Goal: Task Accomplishment & Management: Manage account settings

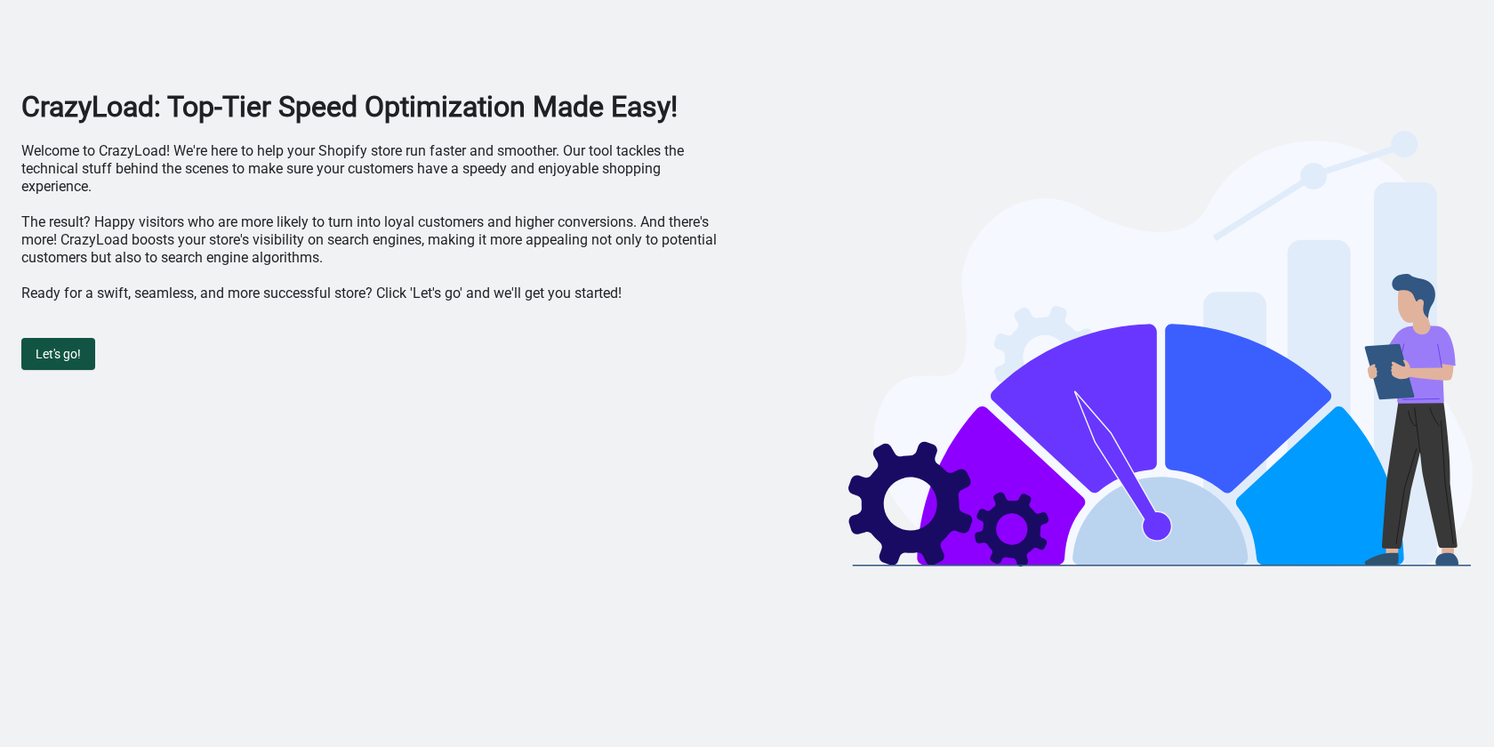
click at [48, 360] on span "Let's go!" at bounding box center [58, 354] width 45 height 14
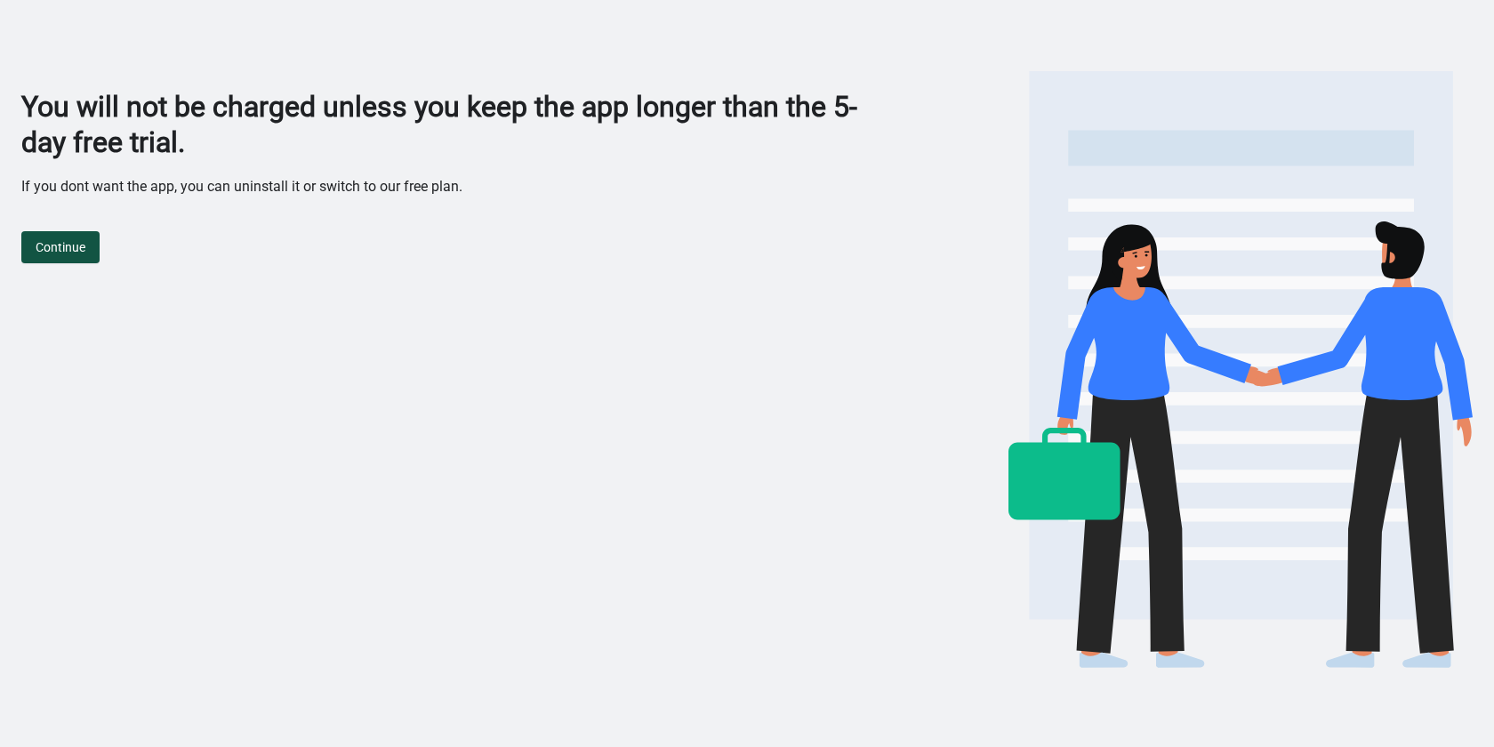
click at [81, 241] on span "Continue" at bounding box center [61, 247] width 50 height 14
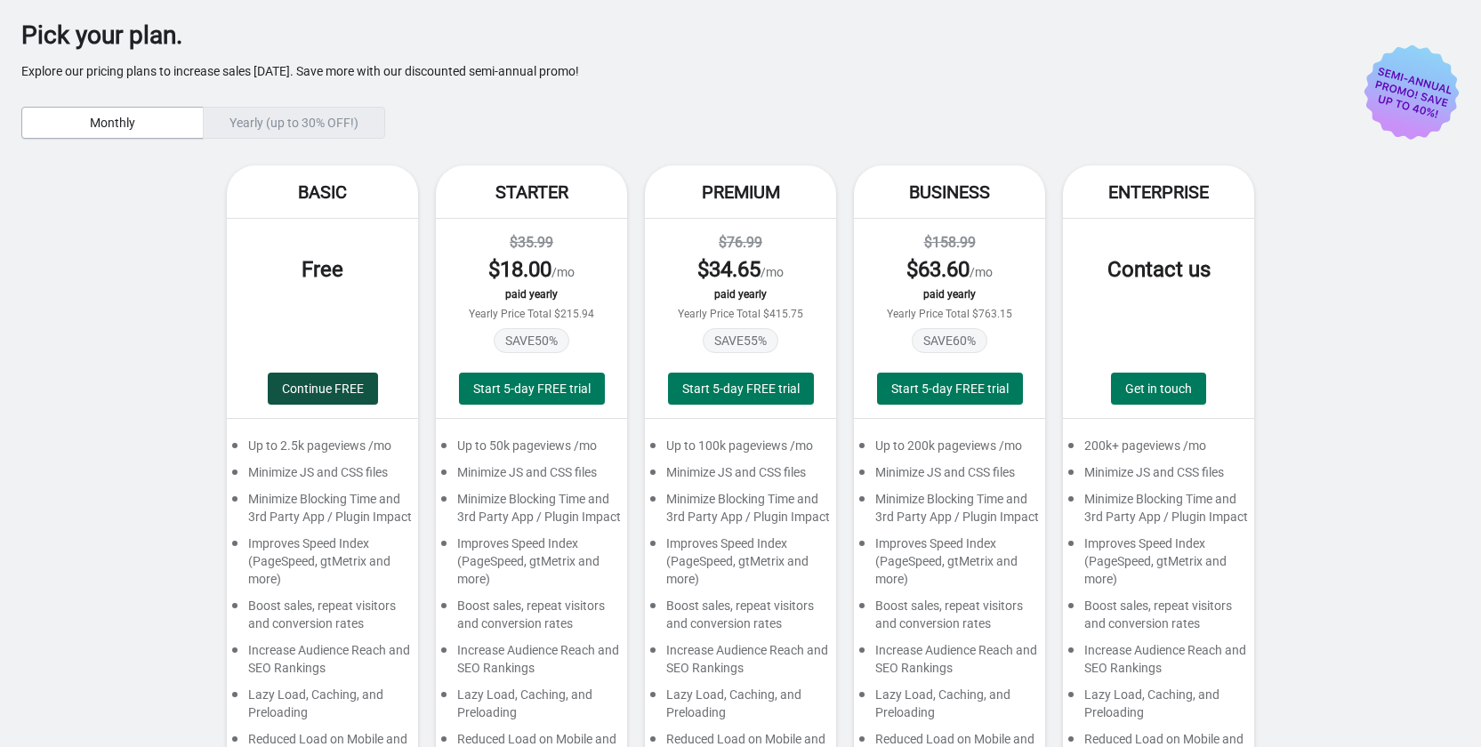
click at [298, 374] on button "Continue FREE" at bounding box center [323, 389] width 110 height 32
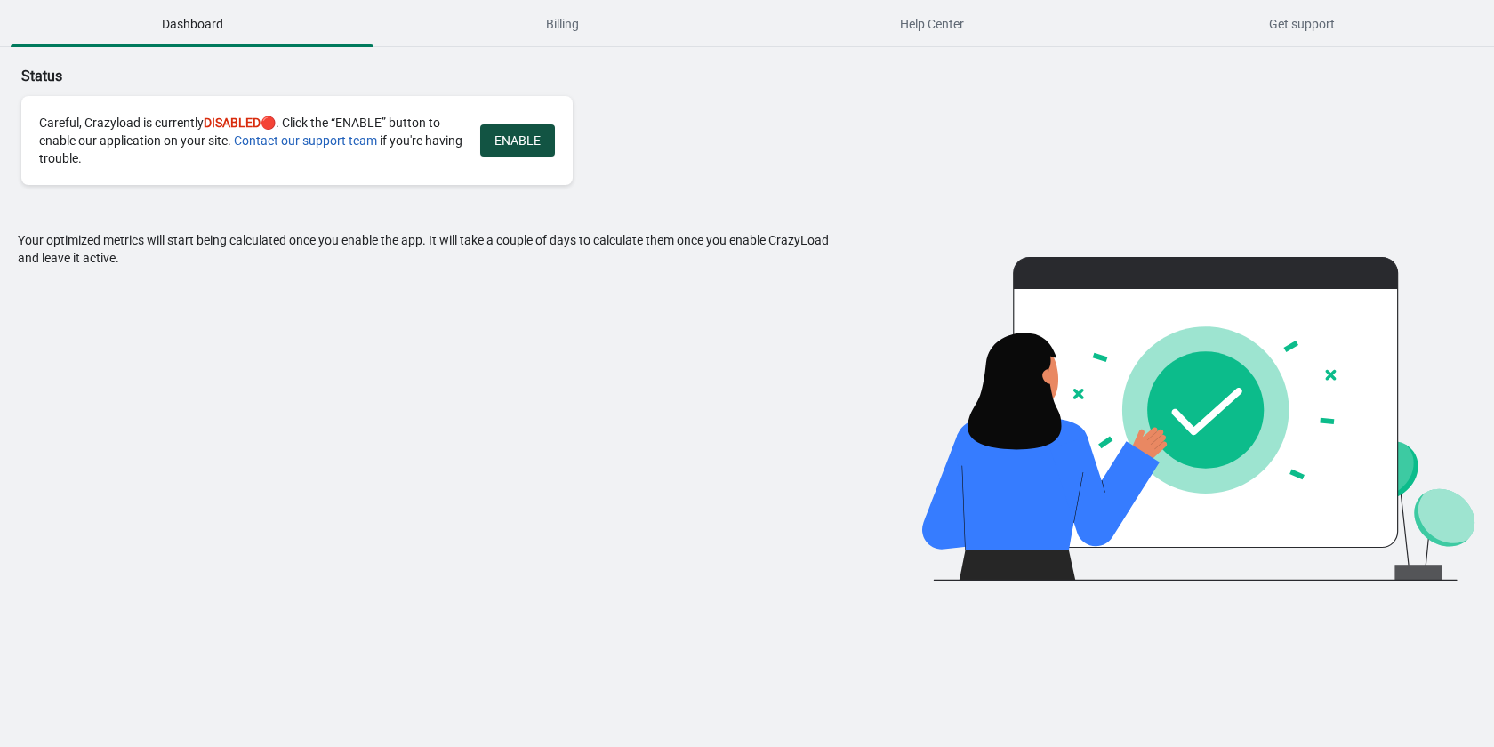
click at [516, 149] on button "ENABLE" at bounding box center [517, 141] width 75 height 32
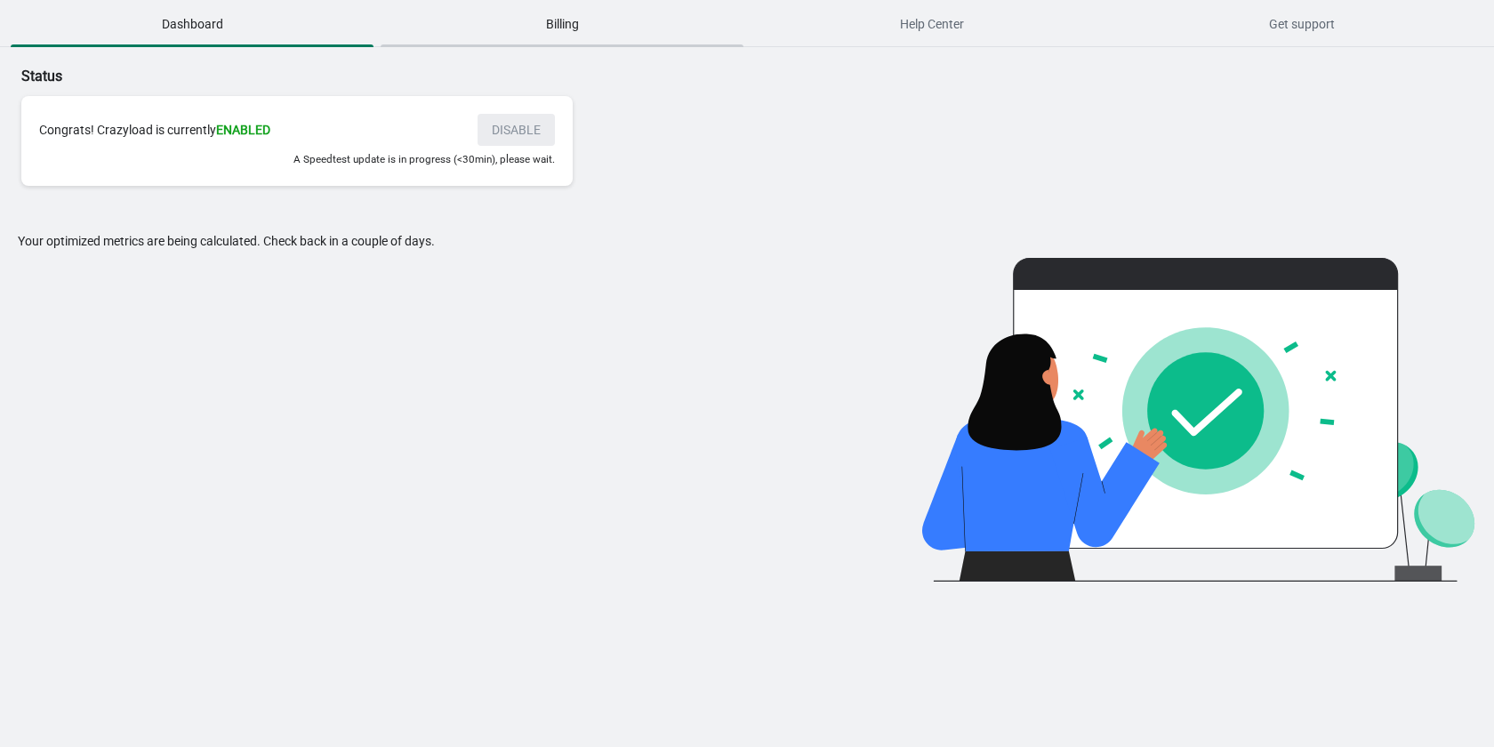
click at [568, 27] on span "Billing" at bounding box center [562, 24] width 363 height 32
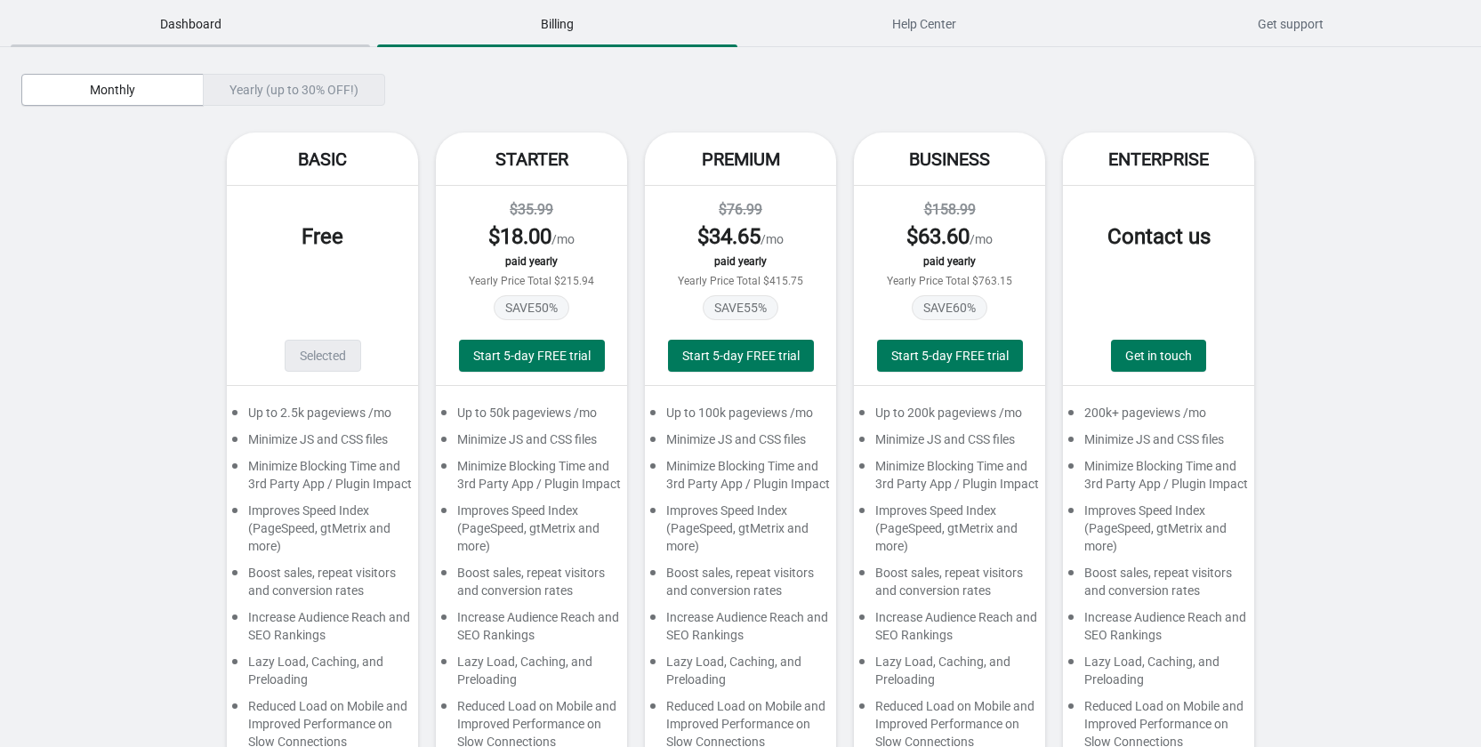
click at [233, 28] on span "Dashboard" at bounding box center [190, 24] width 359 height 32
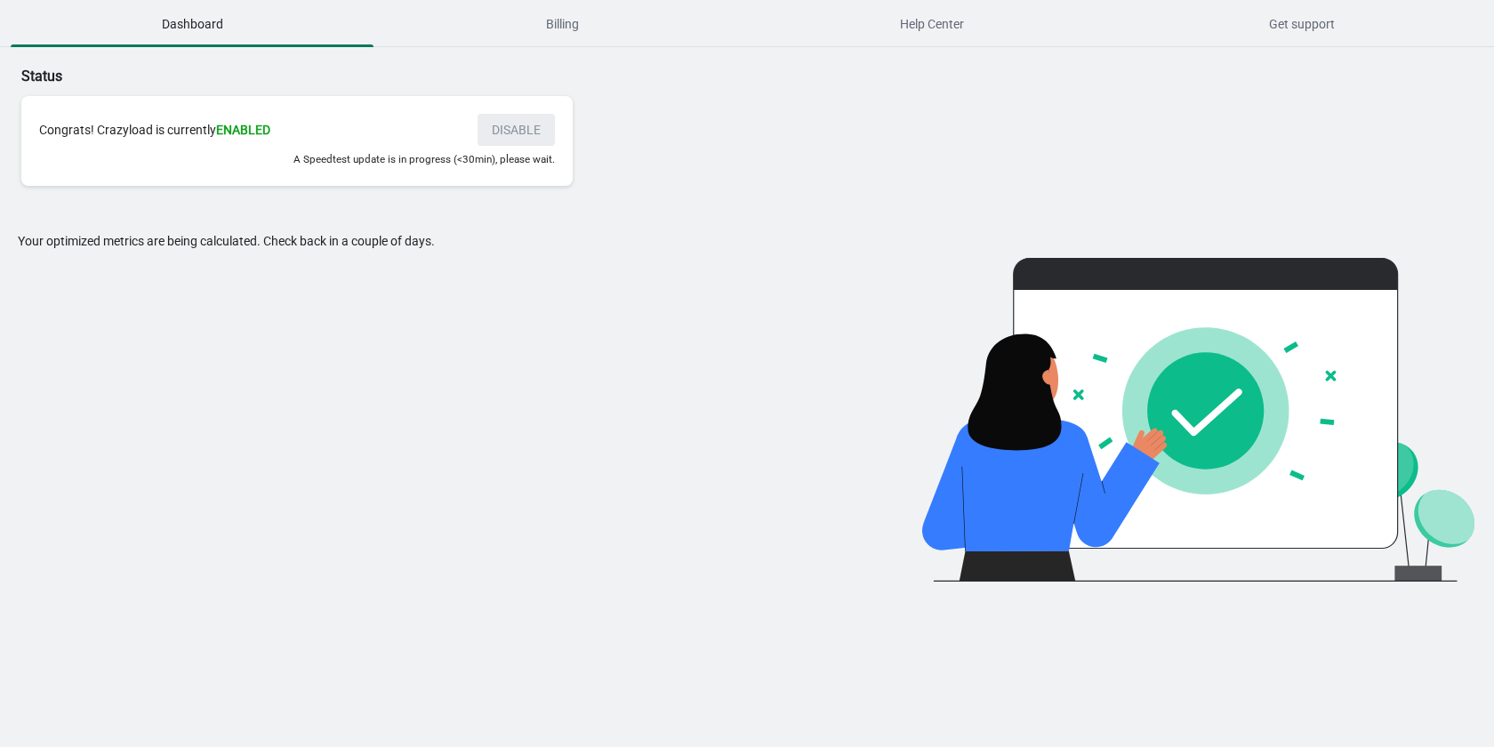
click at [367, 157] on small "A Speedtest update is in progress (<30min), please wait." at bounding box center [424, 159] width 261 height 12
